Goal: Information Seeking & Learning: Learn about a topic

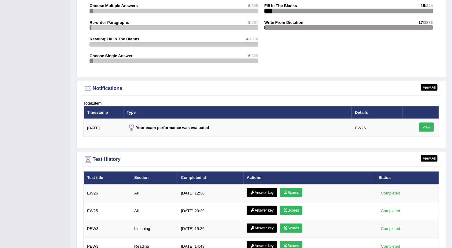
scroll to position [670, 0]
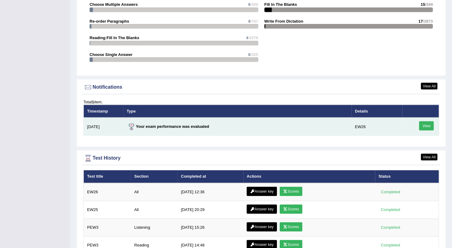
click at [427, 123] on link "View" at bounding box center [426, 125] width 15 height 9
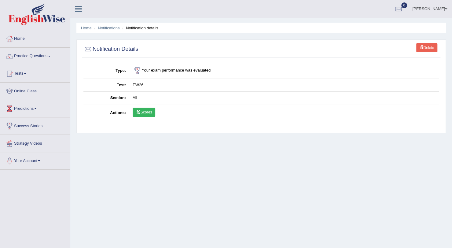
click at [147, 113] on link "Scores" at bounding box center [144, 112] width 23 height 9
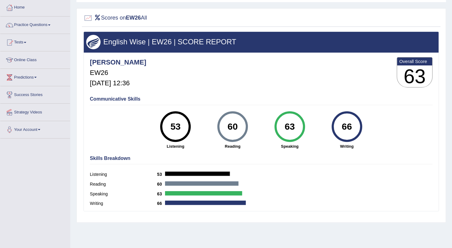
scroll to position [73, 0]
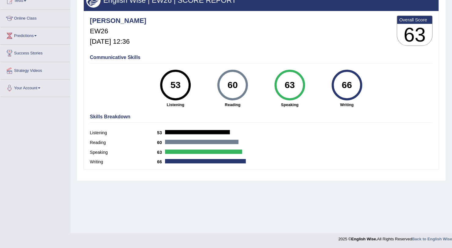
click at [237, 83] on div "60" at bounding box center [232, 85] width 22 height 26
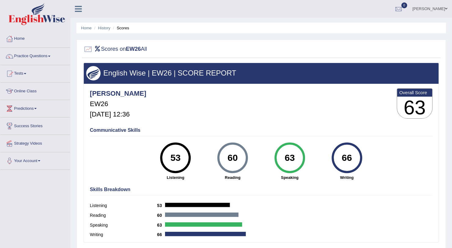
click at [125, 29] on li "Scores" at bounding box center [121, 28] width 18 height 6
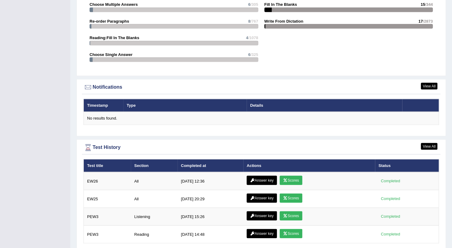
scroll to position [691, 0]
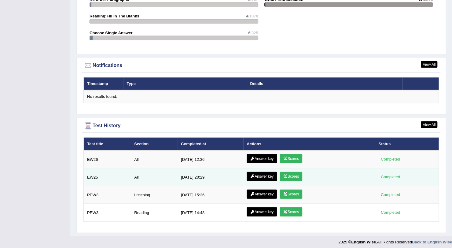
click at [294, 175] on link "Scores" at bounding box center [291, 176] width 23 height 9
click at [260, 172] on link "Answer key" at bounding box center [262, 176] width 30 height 9
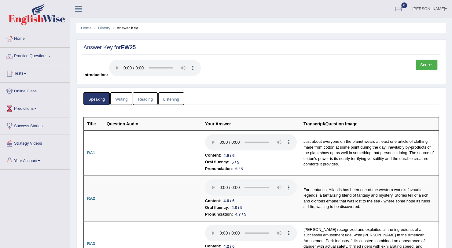
click at [171, 101] on link "Listening" at bounding box center [171, 98] width 26 height 13
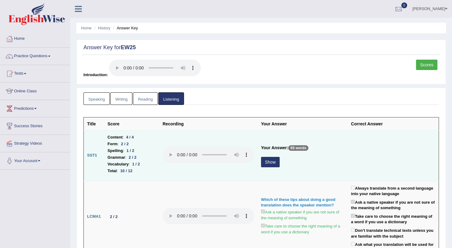
click at [269, 161] on button "Show" at bounding box center [270, 162] width 19 height 10
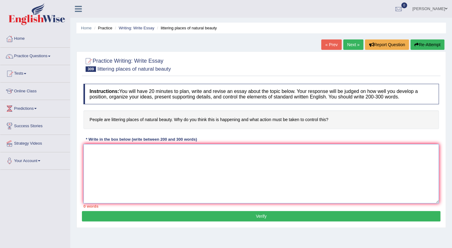
click at [188, 155] on textarea at bounding box center [261, 173] width 356 height 59
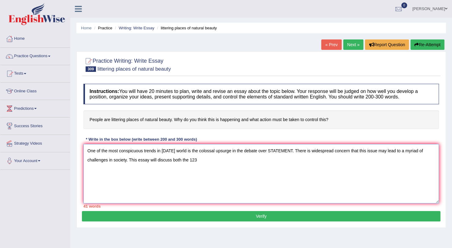
drag, startPoint x: 291, startPoint y: 150, endPoint x: 271, endPoint y: 150, distance: 20.5
click at [271, 150] on textarea "One of the most conspicuous trends in [DATE] world is the colossal upsurge in t…" at bounding box center [261, 173] width 356 height 59
click at [235, 158] on textarea "One of the most conspicuous trends in [DATE] world is the colossal upsurge in t…" at bounding box center [261, 173] width 356 height 59
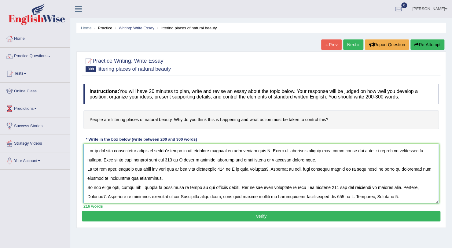
click at [269, 150] on textarea at bounding box center [261, 173] width 356 height 59
click at [254, 160] on textarea at bounding box center [261, 173] width 356 height 59
click at [252, 160] on textarea at bounding box center [261, 173] width 356 height 59
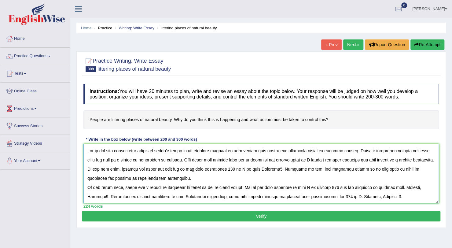
click at [227, 178] on textarea at bounding box center [261, 173] width 356 height 59
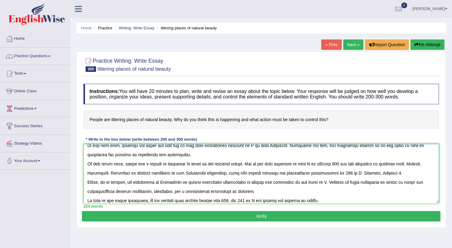
scroll to position [24, 0]
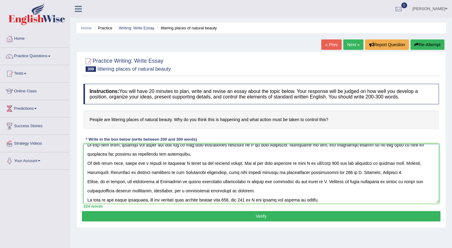
click at [347, 172] on textarea at bounding box center [261, 173] width 356 height 59
click at [388, 180] on textarea at bounding box center [261, 173] width 356 height 59
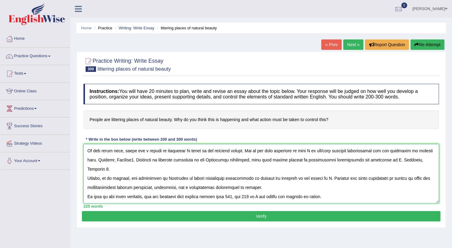
scroll to position [46, 0]
click at [238, 196] on textarea at bounding box center [261, 173] width 356 height 59
click at [265, 196] on textarea at bounding box center [261, 173] width 356 height 59
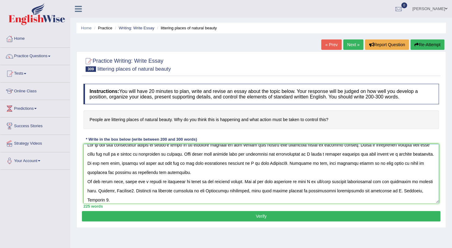
scroll to position [7, 0]
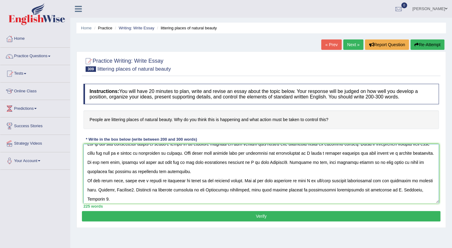
click at [275, 171] on textarea at bounding box center [261, 173] width 356 height 59
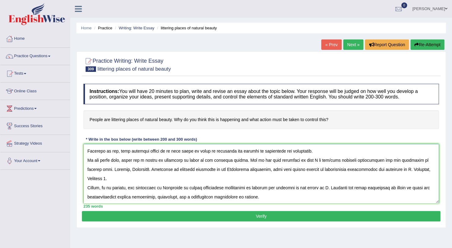
scroll to position [28, 0]
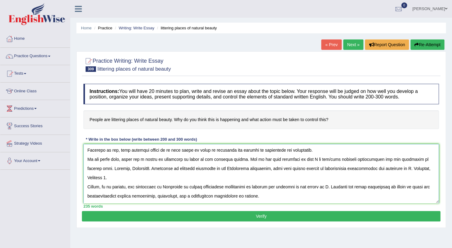
click at [146, 177] on textarea at bounding box center [261, 173] width 356 height 59
click at [222, 186] on textarea at bounding box center [261, 173] width 356 height 59
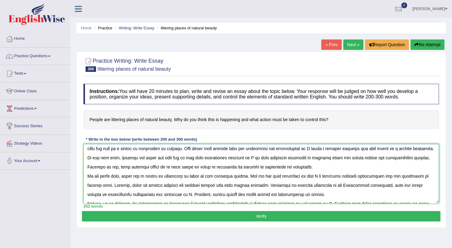
scroll to position [12, 0]
click at [243, 166] on textarea at bounding box center [261, 173] width 356 height 59
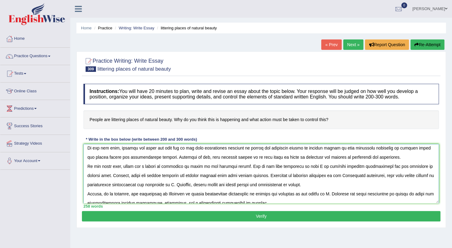
scroll to position [22, 0]
click at [314, 174] on textarea at bounding box center [261, 173] width 356 height 59
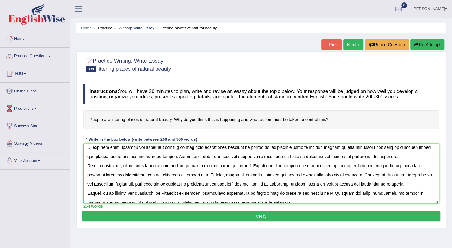
click at [413, 173] on textarea at bounding box center [261, 173] width 356 height 59
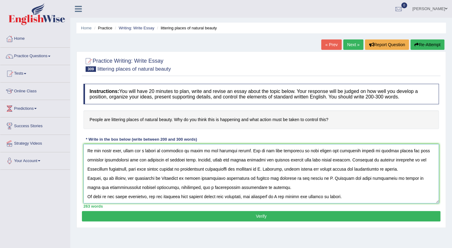
scroll to position [41, 0]
click at [251, 173] on textarea at bounding box center [261, 173] width 356 height 59
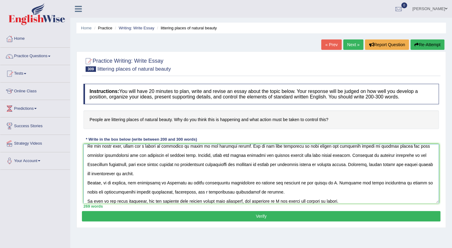
click at [321, 192] on textarea at bounding box center [261, 173] width 356 height 59
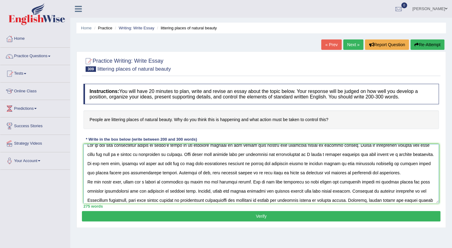
scroll to position [4, 0]
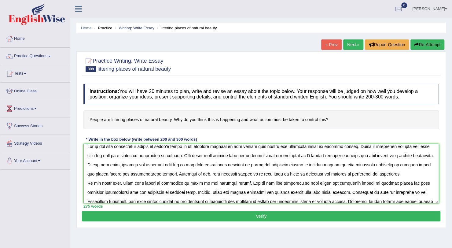
click at [313, 156] on textarea at bounding box center [261, 173] width 356 height 59
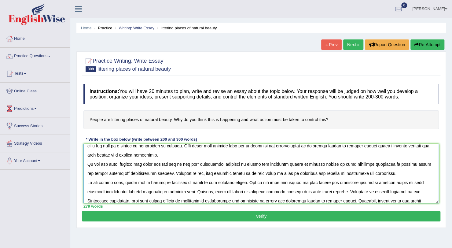
scroll to position [15, 0]
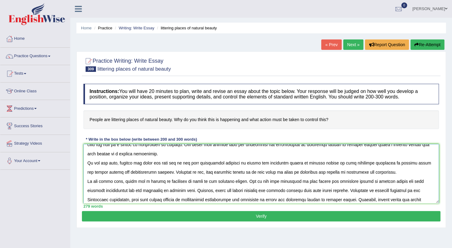
click at [262, 163] on textarea at bounding box center [261, 173] width 356 height 59
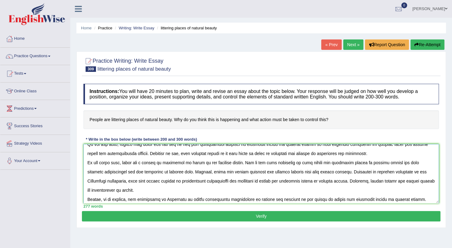
scroll to position [34, 0]
click at [332, 162] on textarea at bounding box center [261, 173] width 356 height 59
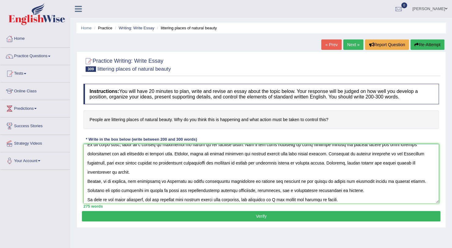
scroll to position [55, 0]
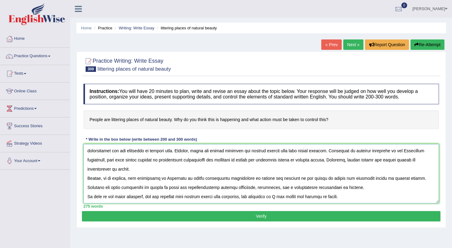
click at [286, 196] on textarea at bounding box center [261, 173] width 356 height 59
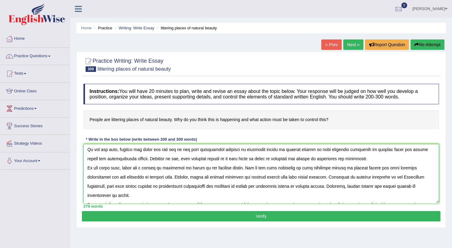
scroll to position [29, 0]
click at [269, 185] on textarea at bounding box center [261, 173] width 356 height 59
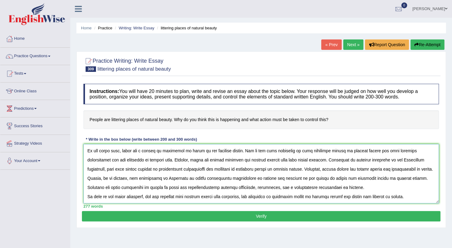
scroll to position [55, 0]
click at [341, 178] on textarea at bounding box center [261, 173] width 356 height 59
click at [340, 187] on textarea at bounding box center [261, 173] width 356 height 59
click at [173, 187] on textarea at bounding box center [261, 173] width 356 height 59
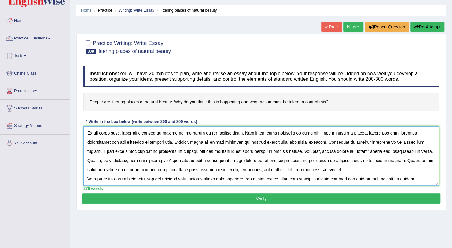
click at [417, 178] on textarea at bounding box center [261, 155] width 356 height 59
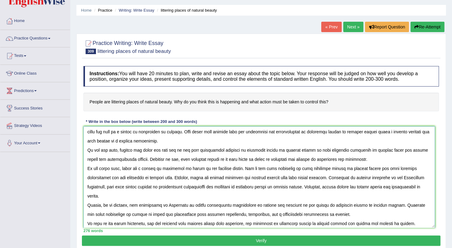
drag, startPoint x: 436, startPoint y: 184, endPoint x: 432, endPoint y: 229, distance: 45.1
click at [432, 228] on textarea at bounding box center [259, 177] width 352 height 102
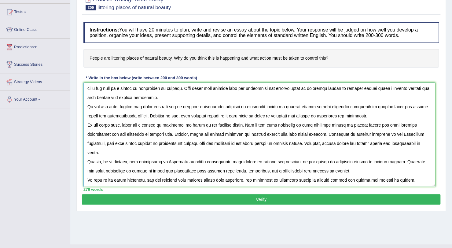
scroll to position [0, 0]
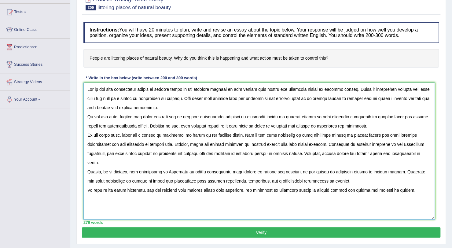
drag, startPoint x: 432, startPoint y: 184, endPoint x: 432, endPoint y: 218, distance: 33.3
click at [432, 218] on textarea at bounding box center [259, 151] width 352 height 137
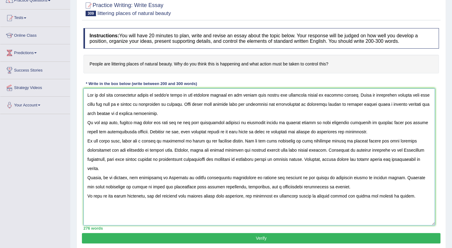
scroll to position [55, 0]
type textarea "One of the most conspicuous trends in [DATE] world is the colossal upsurge in t…"
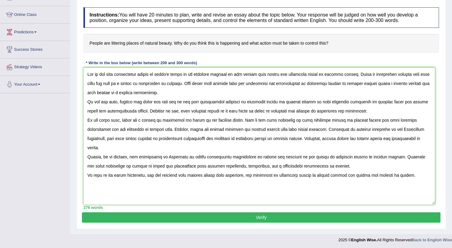
click at [277, 219] on button "Verify" at bounding box center [261, 217] width 359 height 10
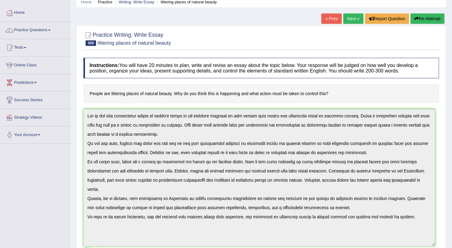
scroll to position [26, 0]
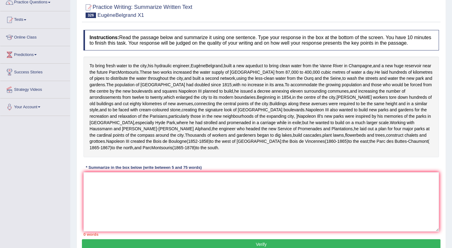
scroll to position [53, 0]
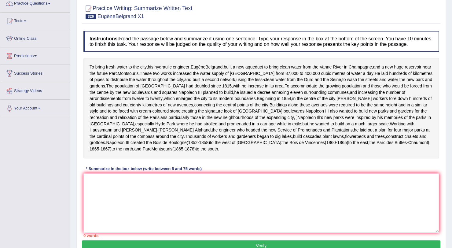
drag, startPoint x: 91, startPoint y: 90, endPoint x: 173, endPoint y: 85, distance: 83.0
click at [173, 85] on div "To bring fresh water to the city , his hydraulic engineer , Eug è neBelgrand , …" at bounding box center [261, 108] width 356 height 100
click at [142, 207] on textarea at bounding box center [261, 202] width 356 height 59
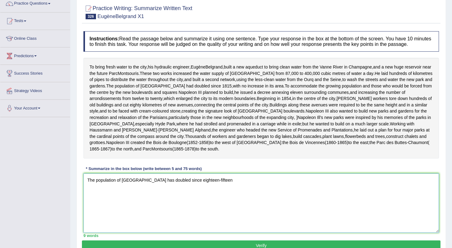
click at [185, 191] on textarea "The population of Paris has doubled since eighteen-fifteen" at bounding box center [261, 202] width 356 height 59
click at [211, 193] on textarea "The population of Paris has doubled since eighteen fifteen" at bounding box center [261, 202] width 356 height 59
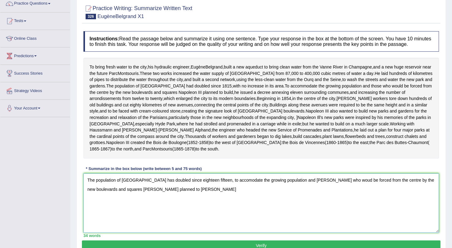
click at [199, 195] on textarea "The population of Paris has doubled since eighteen fifteen, to accomodate the g…" at bounding box center [261, 202] width 356 height 59
click at [177, 202] on textarea "The population of Paris has doubled since eighteen fifteen, moreover, to accomo…" at bounding box center [261, 202] width 356 height 59
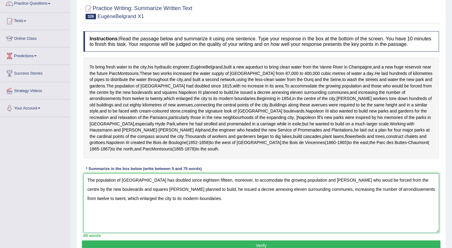
scroll to position [93, 0]
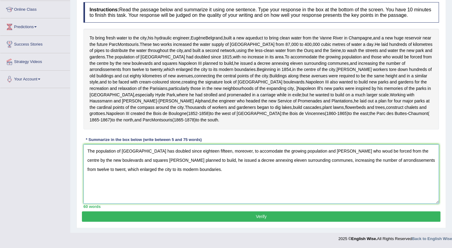
click at [310, 153] on textarea "The population of Paris has doubled since eighteen fifteen, moreover, to accomo…" at bounding box center [261, 173] width 356 height 59
click at [332, 153] on textarea "The population of Paris has doubled since eighteen fifteen, moreover, to accomo…" at bounding box center [261, 173] width 356 height 59
click at [394, 162] on textarea "The population of Paris has doubled since eighteen fifteen, moreover, to accomo…" at bounding box center [261, 173] width 356 height 59
click at [358, 163] on textarea "The population of Paris has doubled since eighteen fifteen, moreover, to accomo…" at bounding box center [261, 173] width 356 height 59
type textarea "The population of Paris has doubled since eighteen fifteen, moreover, to accomo…"
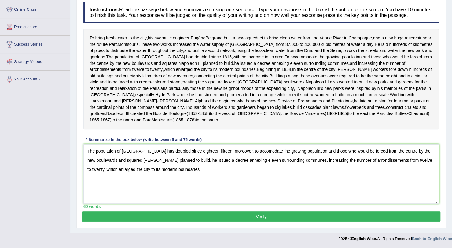
click at [324, 216] on button "Verify" at bounding box center [261, 216] width 359 height 10
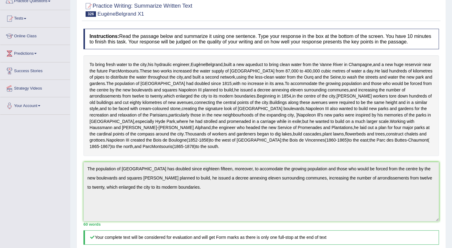
scroll to position [0, 0]
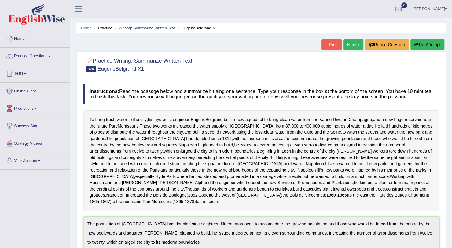
click at [433, 47] on button "Re-Attempt" at bounding box center [428, 44] width 34 height 10
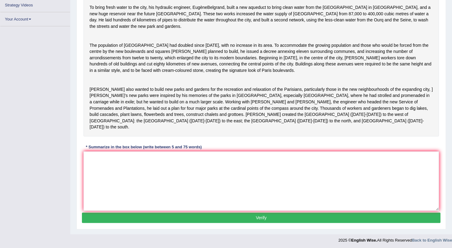
scroll to position [101, 0]
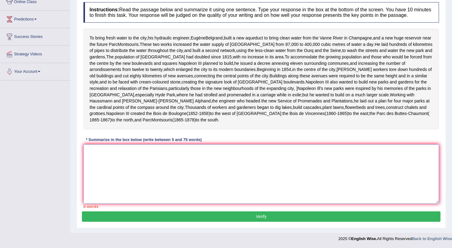
click at [183, 183] on textarea at bounding box center [261, 173] width 356 height 59
paste textarea "The population of [GEOGRAPHIC_DATA] has doubled since eighteen fifteen, moreove…"
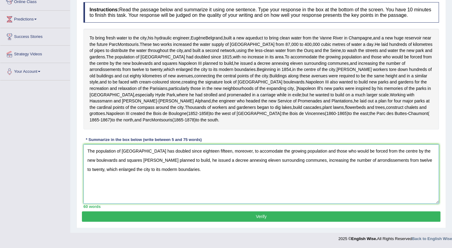
drag, startPoint x: 291, startPoint y: 172, endPoint x: 219, endPoint y: 153, distance: 74.2
click at [219, 153] on textarea "The population of [GEOGRAPHIC_DATA] has doubled since eighteen fifteen, moreove…" at bounding box center [261, 173] width 356 height 59
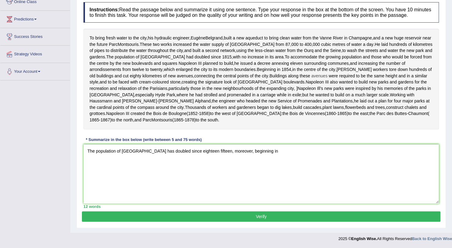
drag, startPoint x: 235, startPoint y: 64, endPoint x: 261, endPoint y: 71, distance: 26.6
click at [261, 71] on div "To bring fresh water to the city , his hydraulic engineer , Eug è neBelgrand , …" at bounding box center [261, 79] width 356 height 100
click at [263, 145] on textarea "The population of Paris has doubled since eighteen fifteen, moreover, beginning…" at bounding box center [261, 173] width 356 height 59
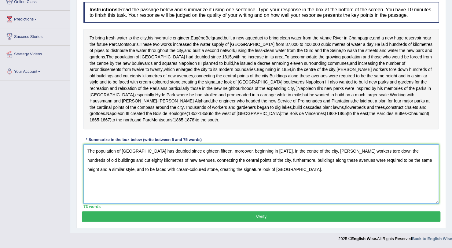
type textarea "The population of Paris has doubled since eighteen fifteen, moreover, beginning…"
click at [208, 214] on button "Verify" at bounding box center [261, 216] width 359 height 10
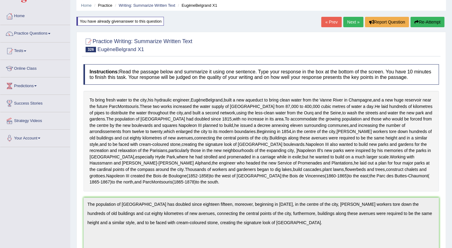
scroll to position [0, 0]
